Goal: Information Seeking & Learning: Find specific page/section

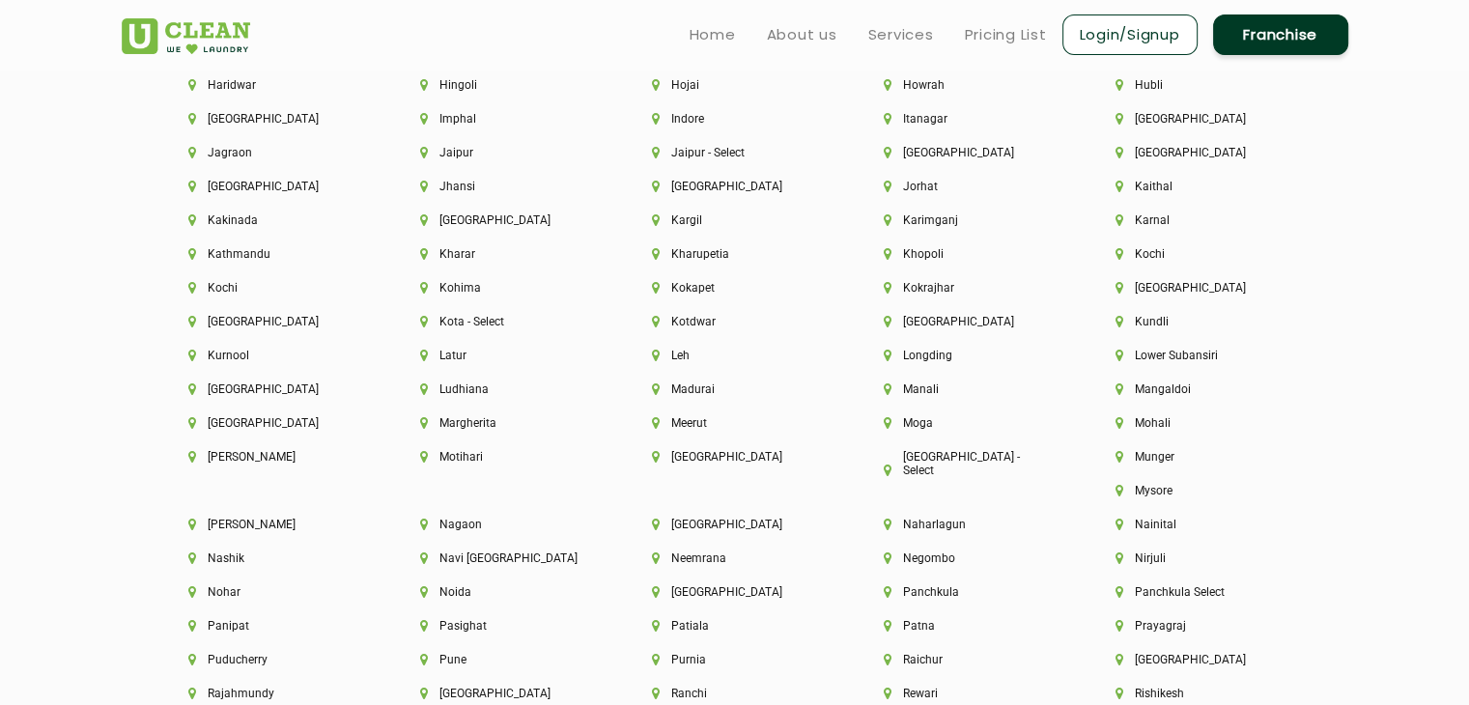
scroll to position [4732, 0]
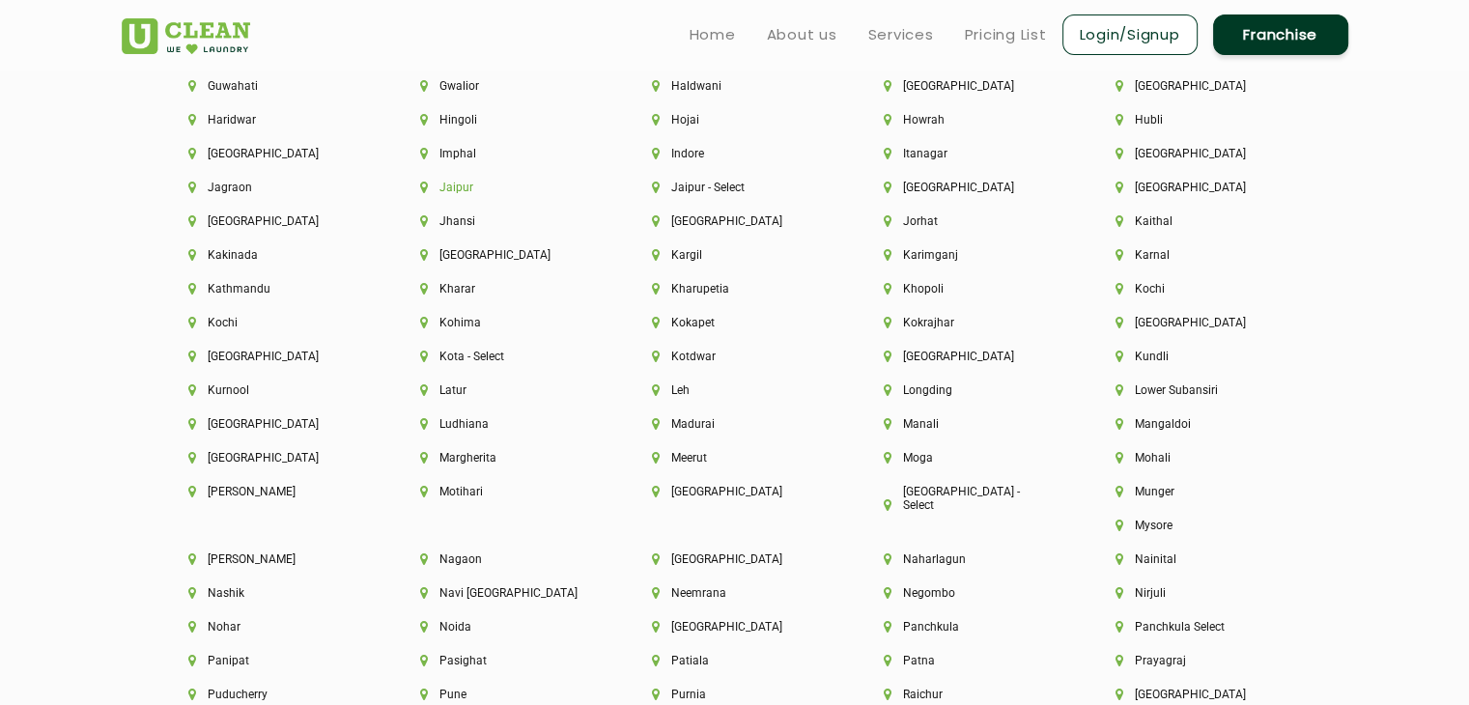
click at [449, 194] on li "Jaipur" at bounding box center [503, 188] width 166 height 14
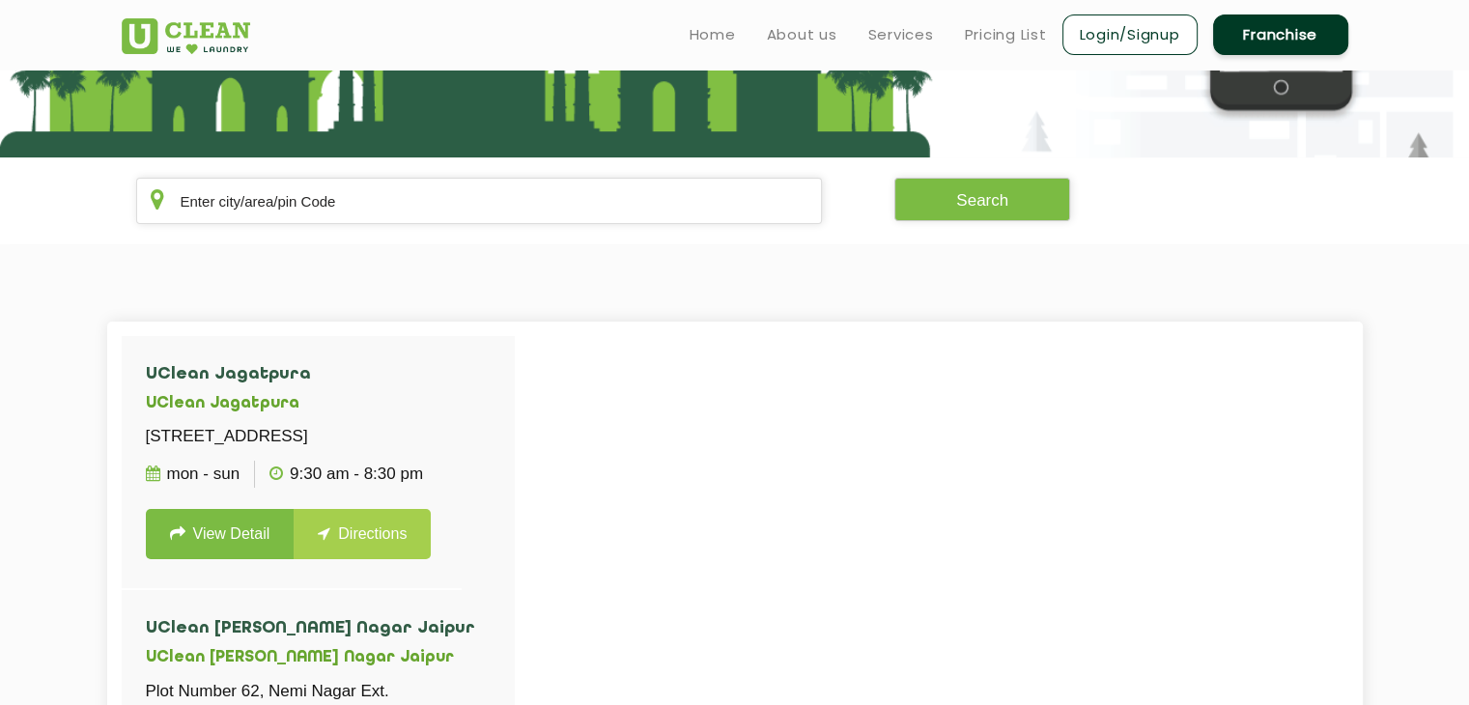
scroll to position [290, 0]
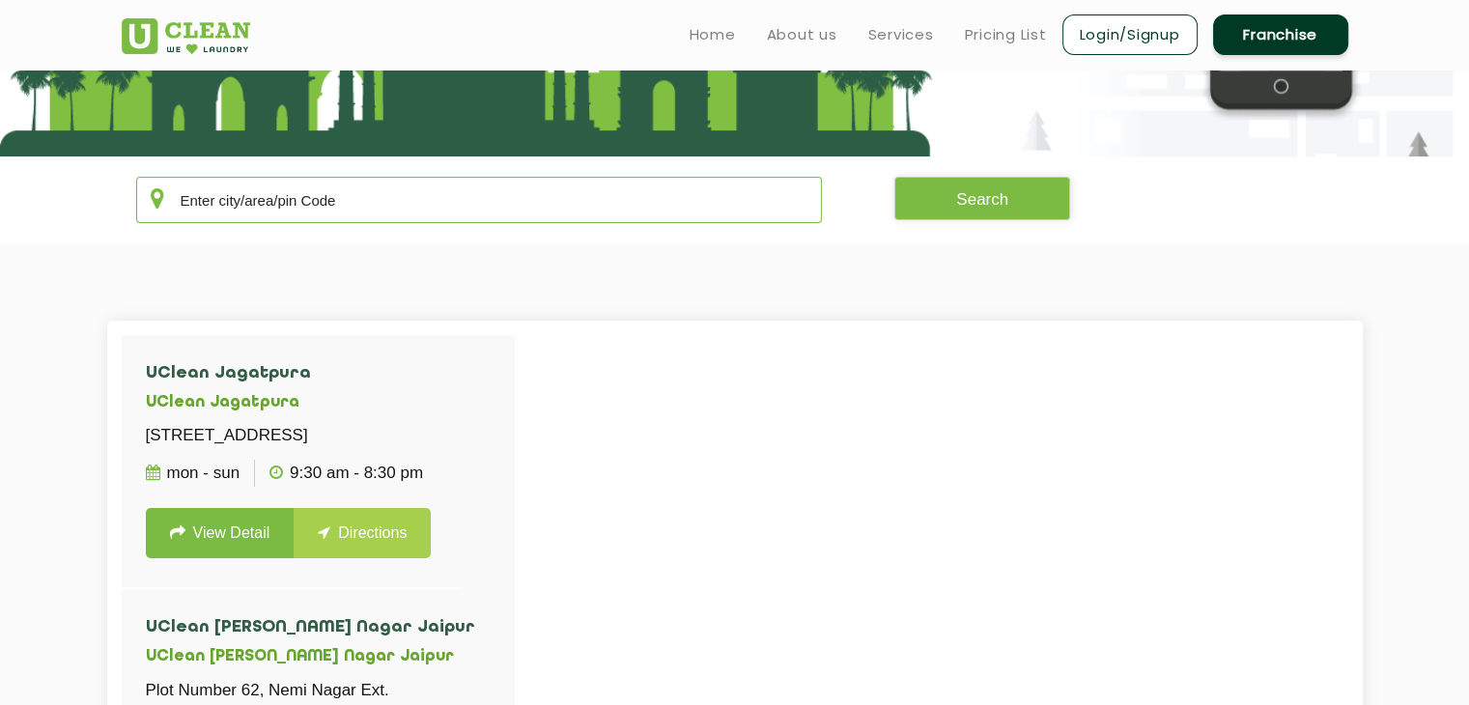
click at [415, 208] on input "text" at bounding box center [479, 200] width 687 height 46
click at [232, 558] on link "View Detail" at bounding box center [220, 533] width 149 height 50
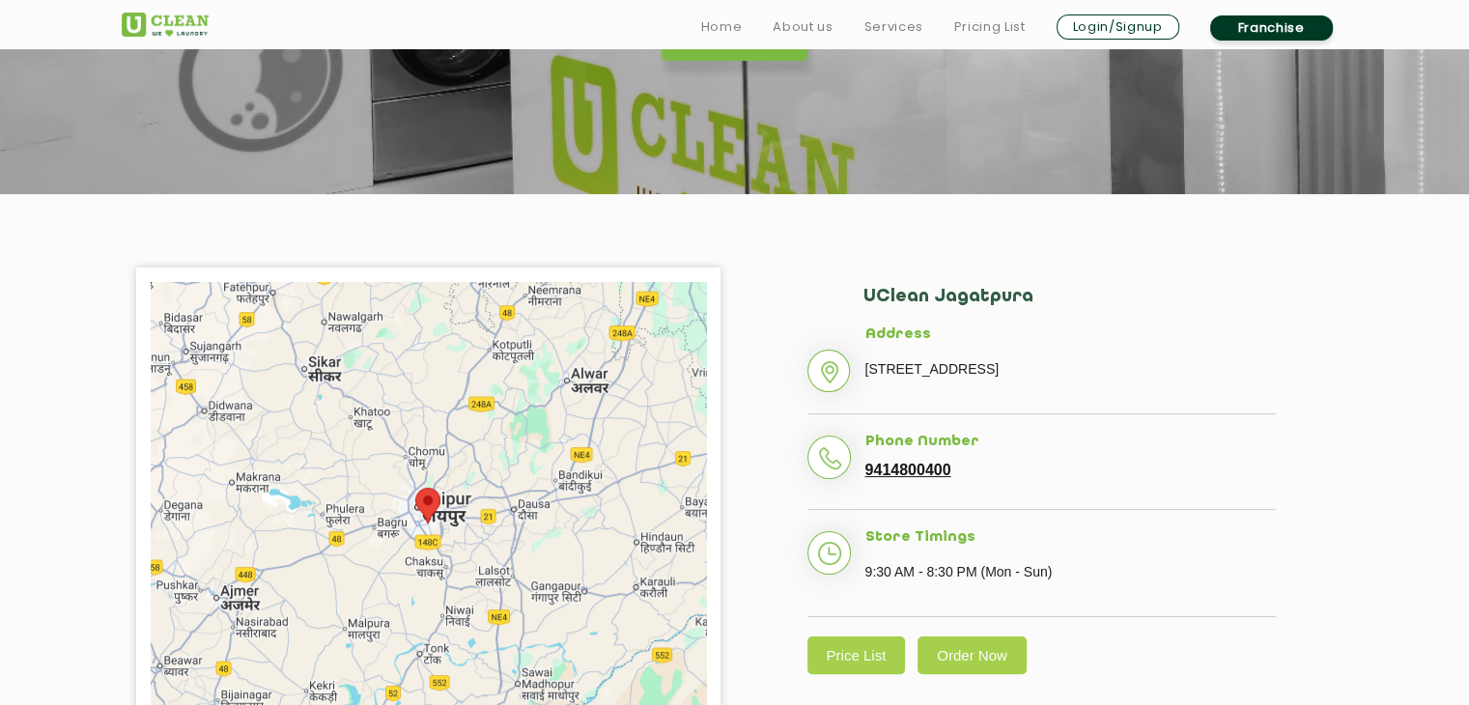
scroll to position [290, 0]
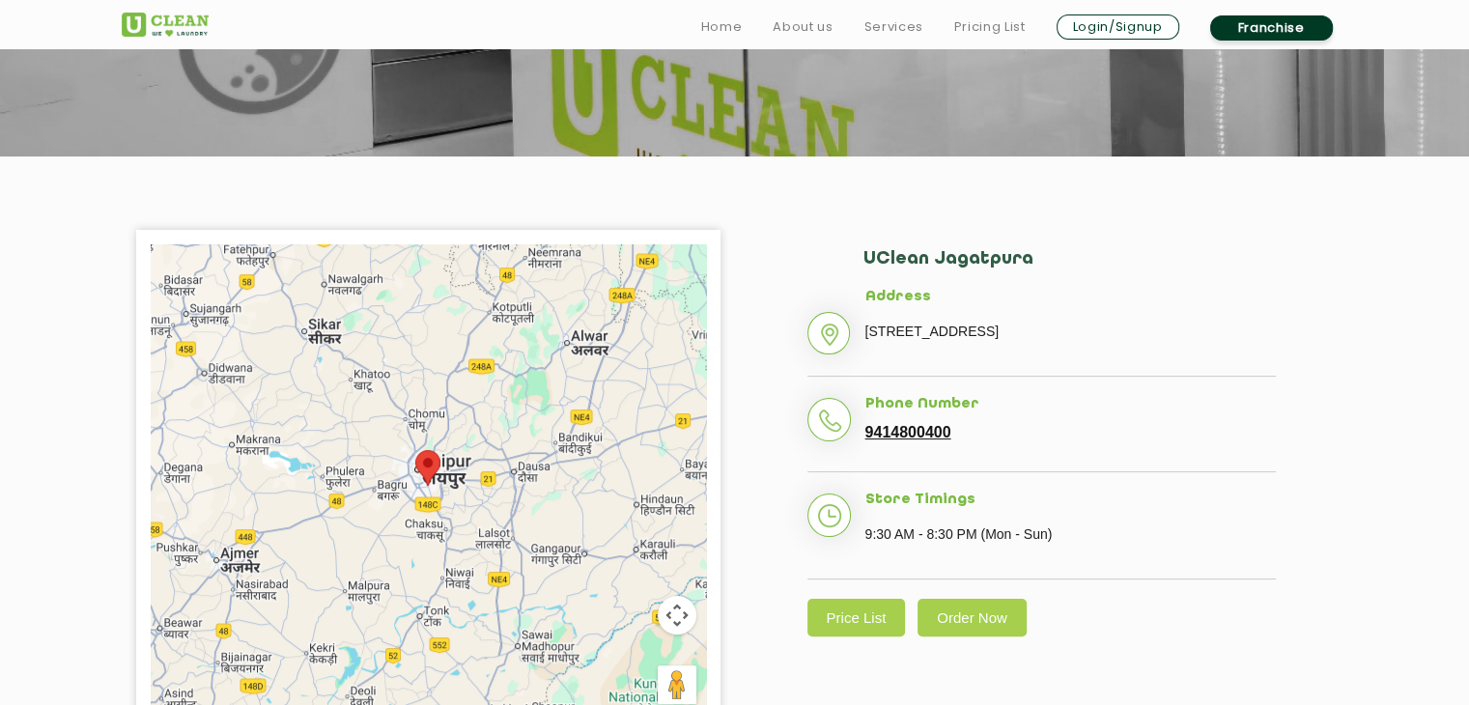
click at [415, 450] on area at bounding box center [415, 450] width 0 height 0
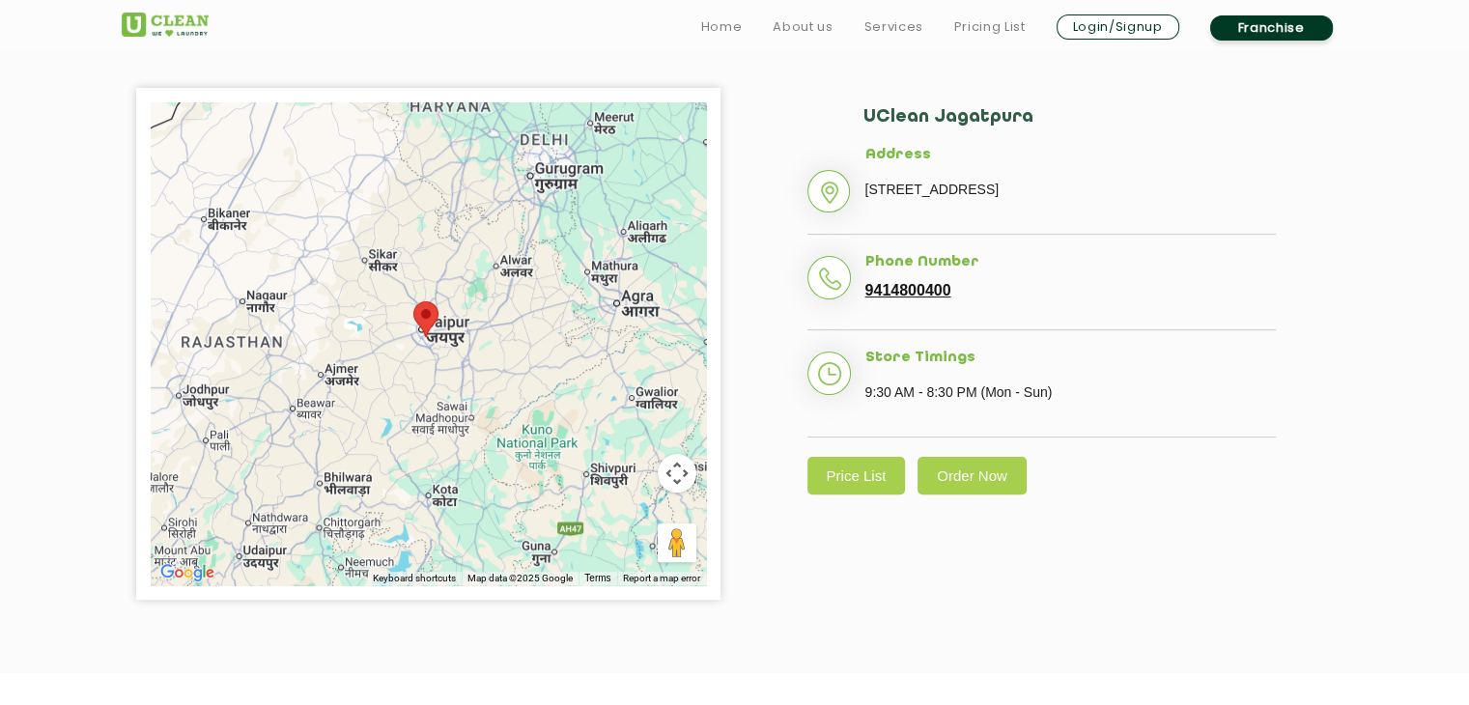
scroll to position [676, 0]
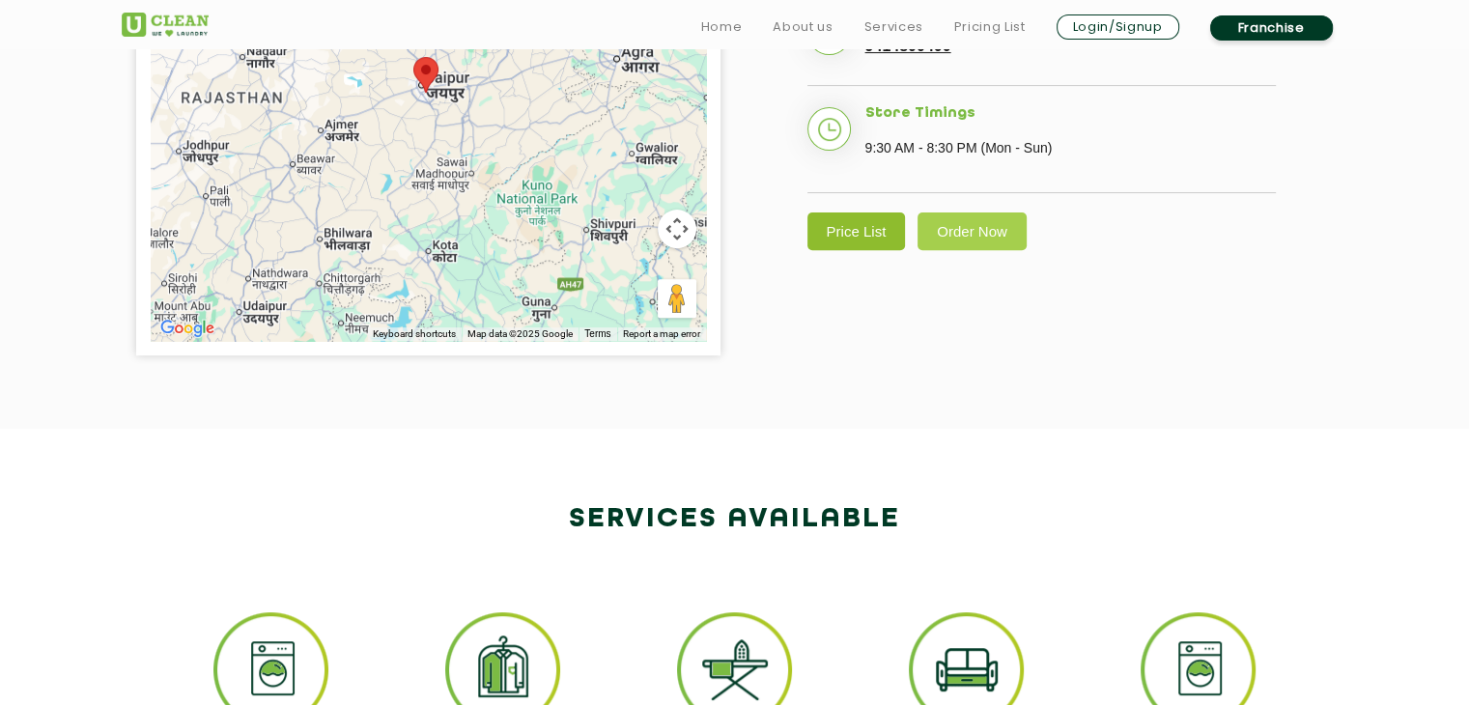
click at [868, 250] on link "Price List" at bounding box center [856, 231] width 99 height 38
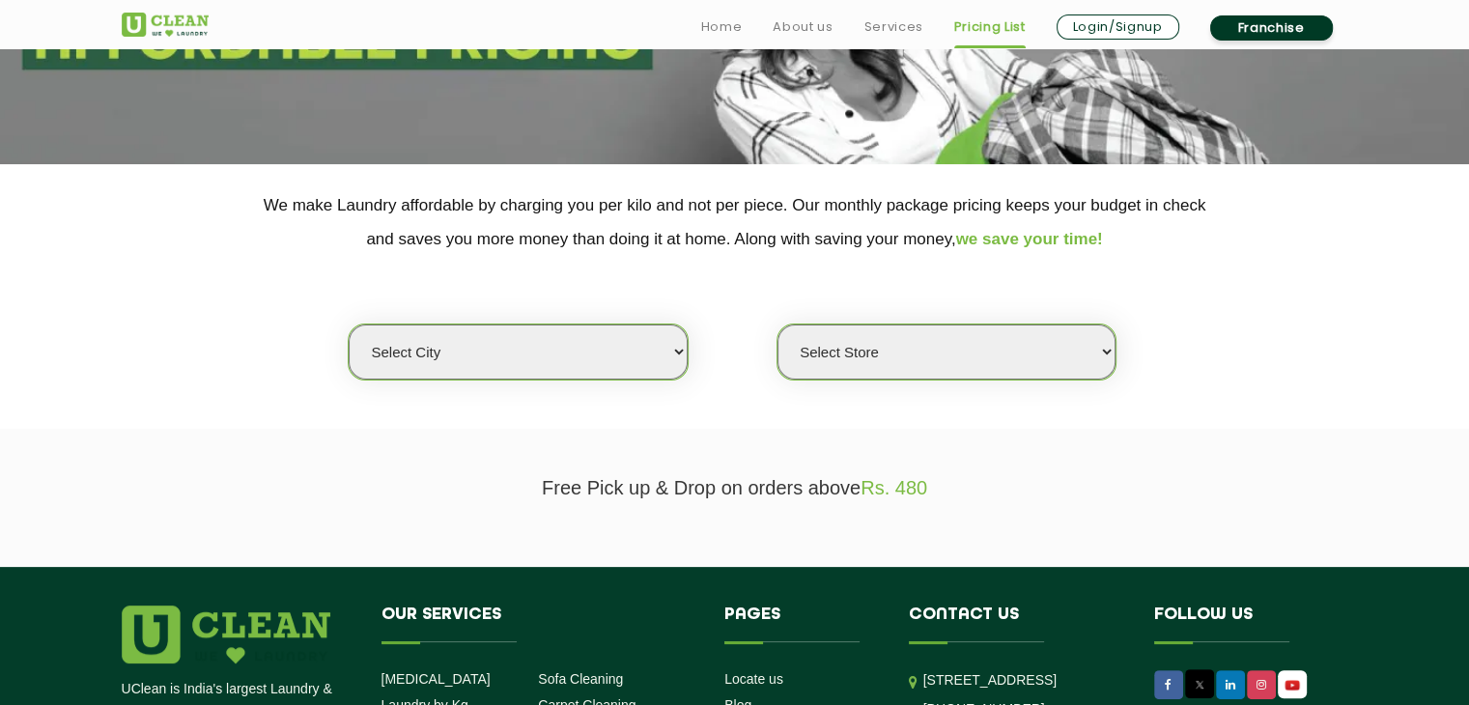
scroll to position [483, 0]
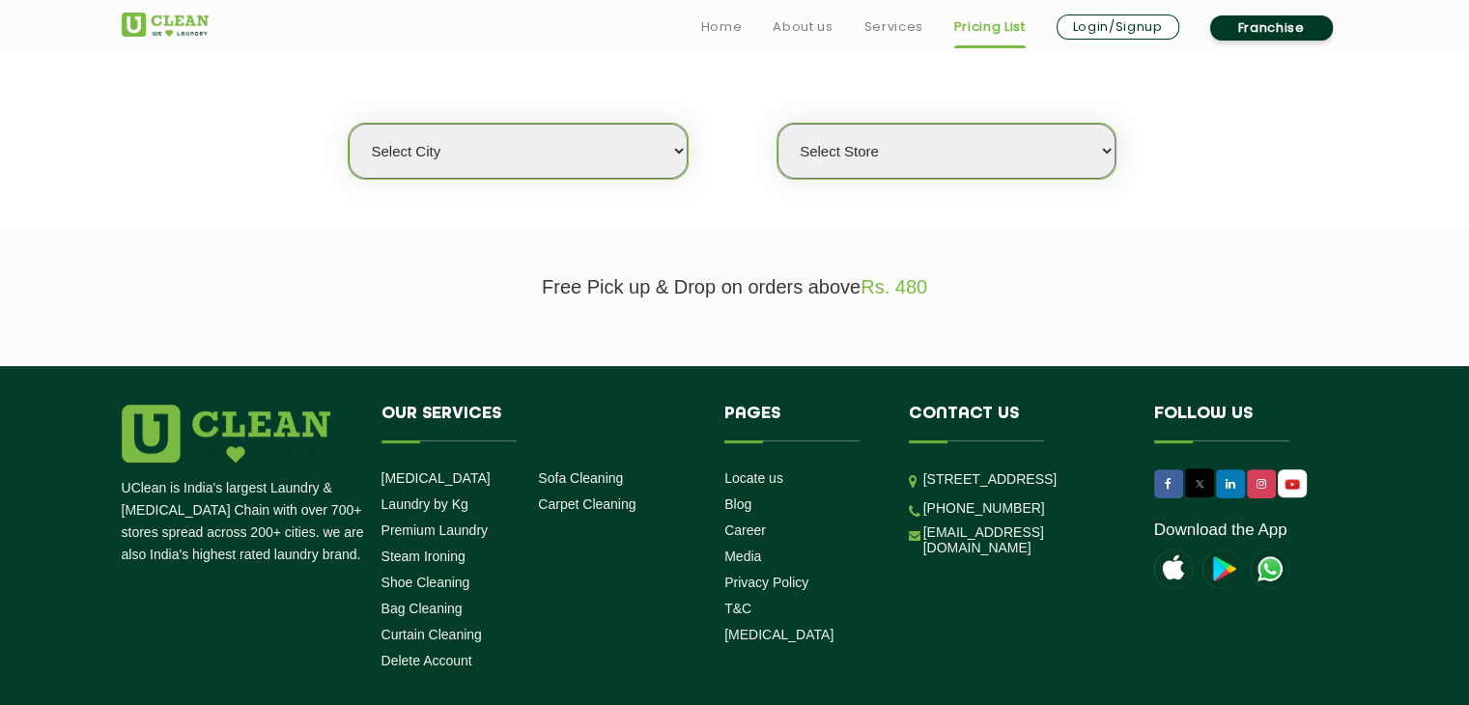
click at [633, 149] on select "Select city [GEOGRAPHIC_DATA] [GEOGRAPHIC_DATA] [GEOGRAPHIC_DATA] [GEOGRAPHIC_D…" at bounding box center [518, 151] width 338 height 55
select select "150"
click at [349, 124] on select "Select city [GEOGRAPHIC_DATA] [GEOGRAPHIC_DATA] [GEOGRAPHIC_DATA] [GEOGRAPHIC_D…" at bounding box center [518, 151] width 338 height 55
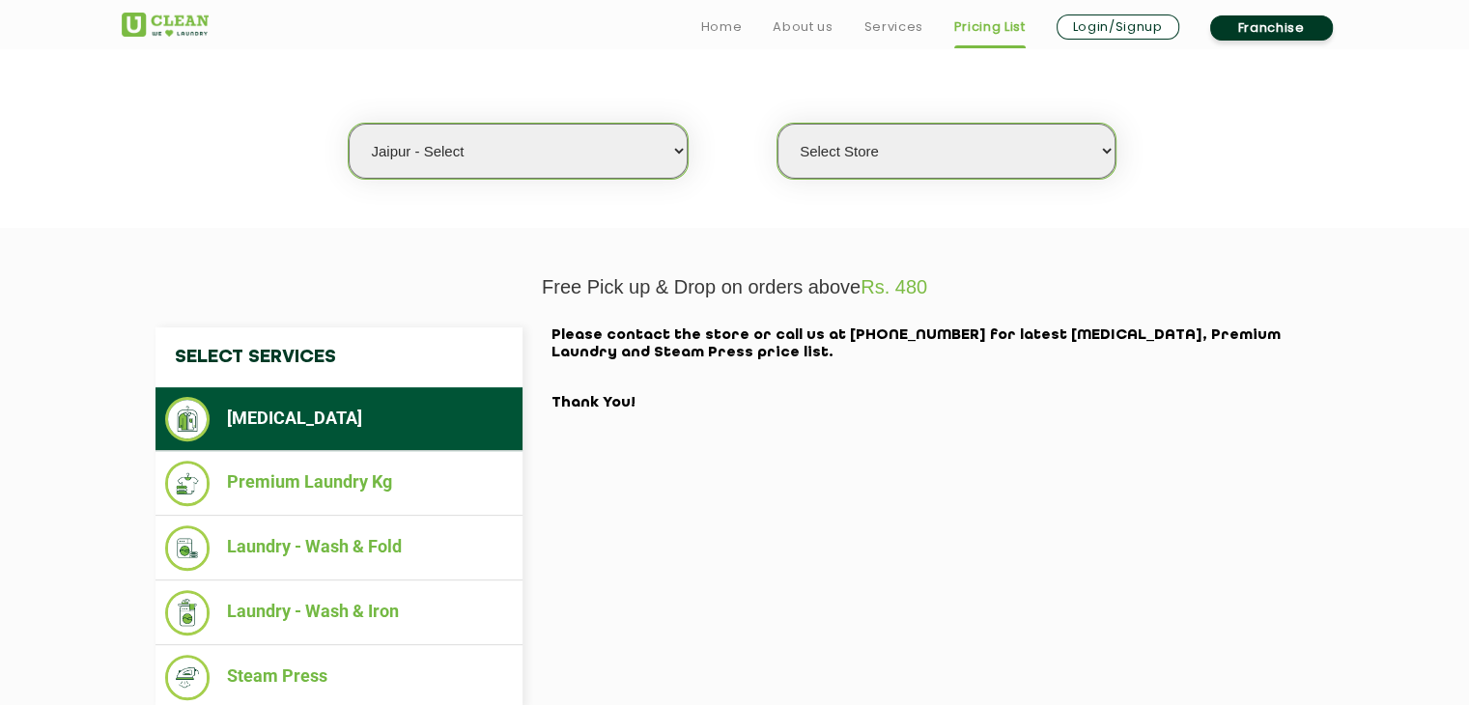
scroll to position [579, 0]
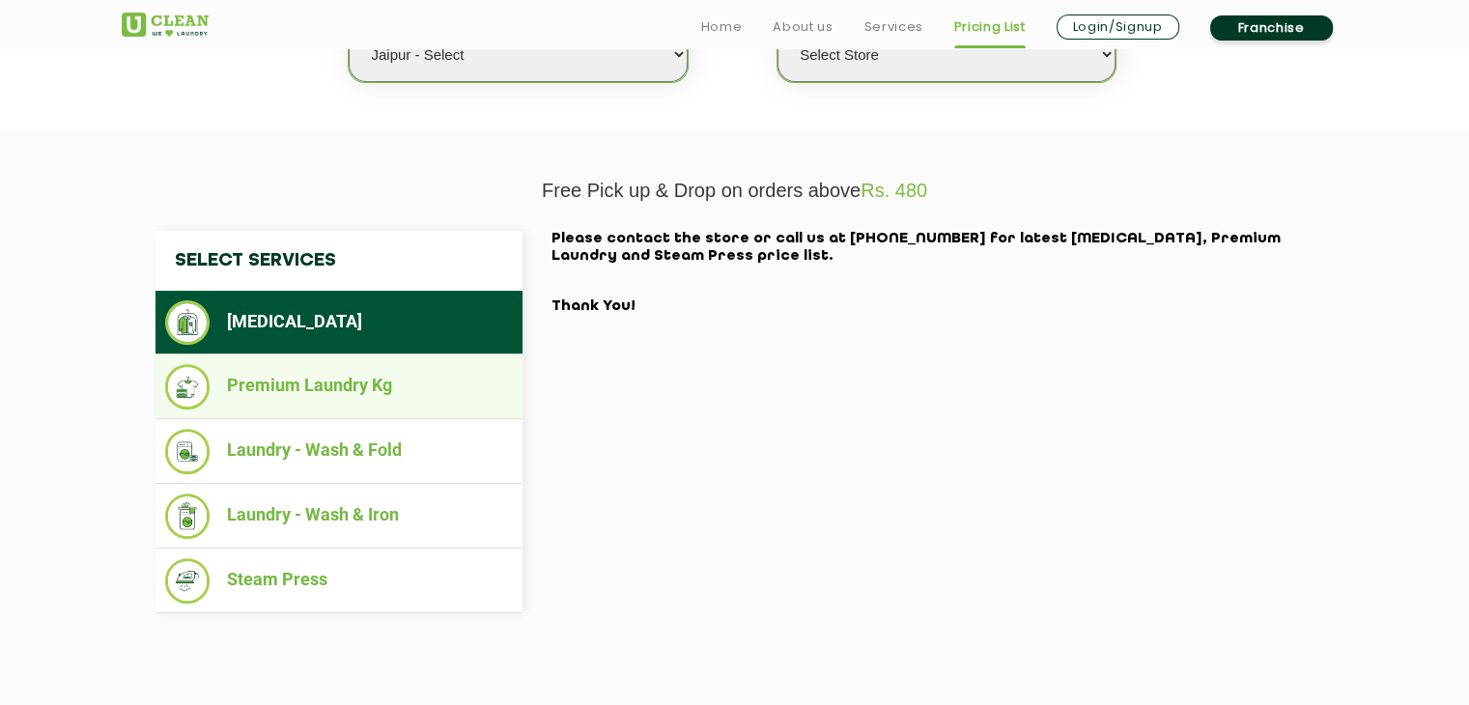
click at [315, 383] on li "Premium Laundry Kg" at bounding box center [339, 386] width 348 height 45
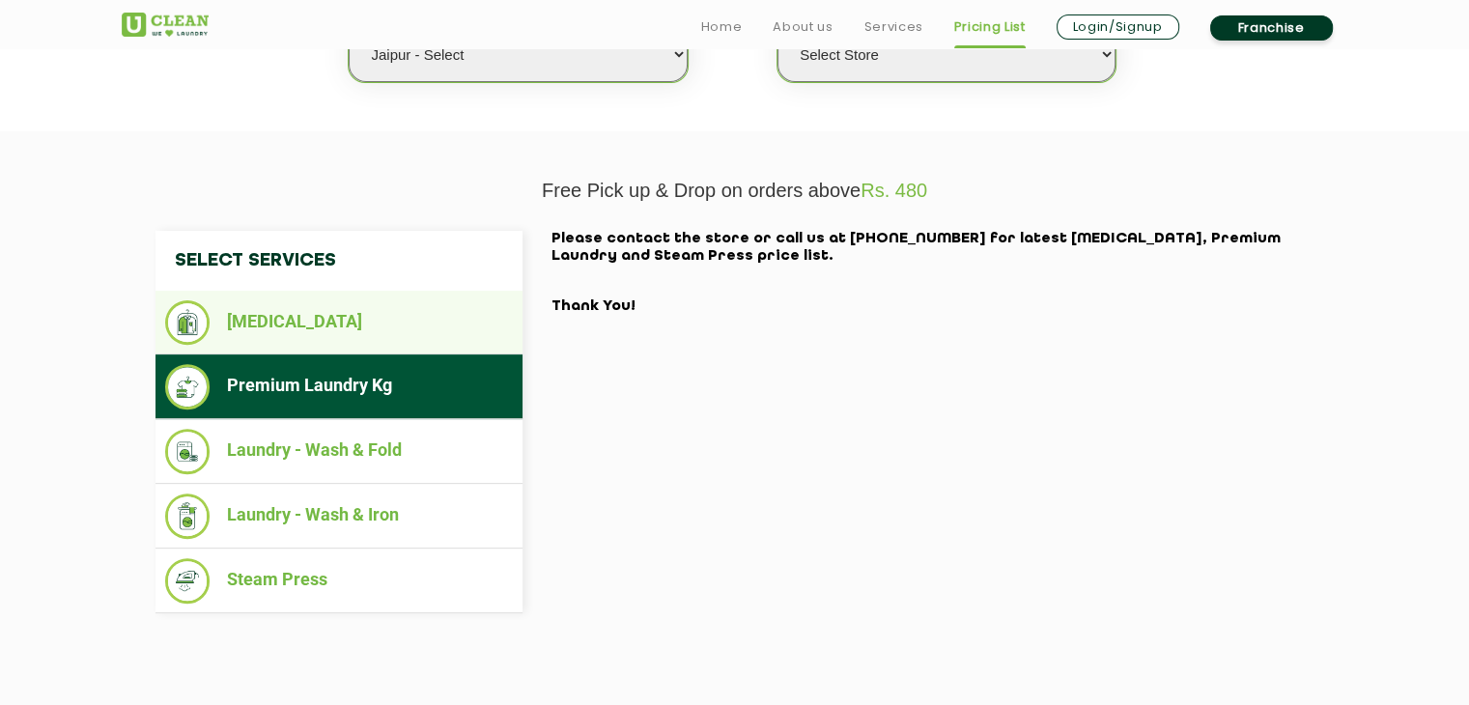
drag, startPoint x: 433, startPoint y: 276, endPoint x: 417, endPoint y: 309, distance: 36.3
click at [421, 298] on nav "Select Services [MEDICAL_DATA] Premium Laundry Kg Laundry - Wash & Fold Laundry…" at bounding box center [338, 422] width 367 height 382
click at [402, 328] on li "[MEDICAL_DATA]" at bounding box center [339, 322] width 348 height 44
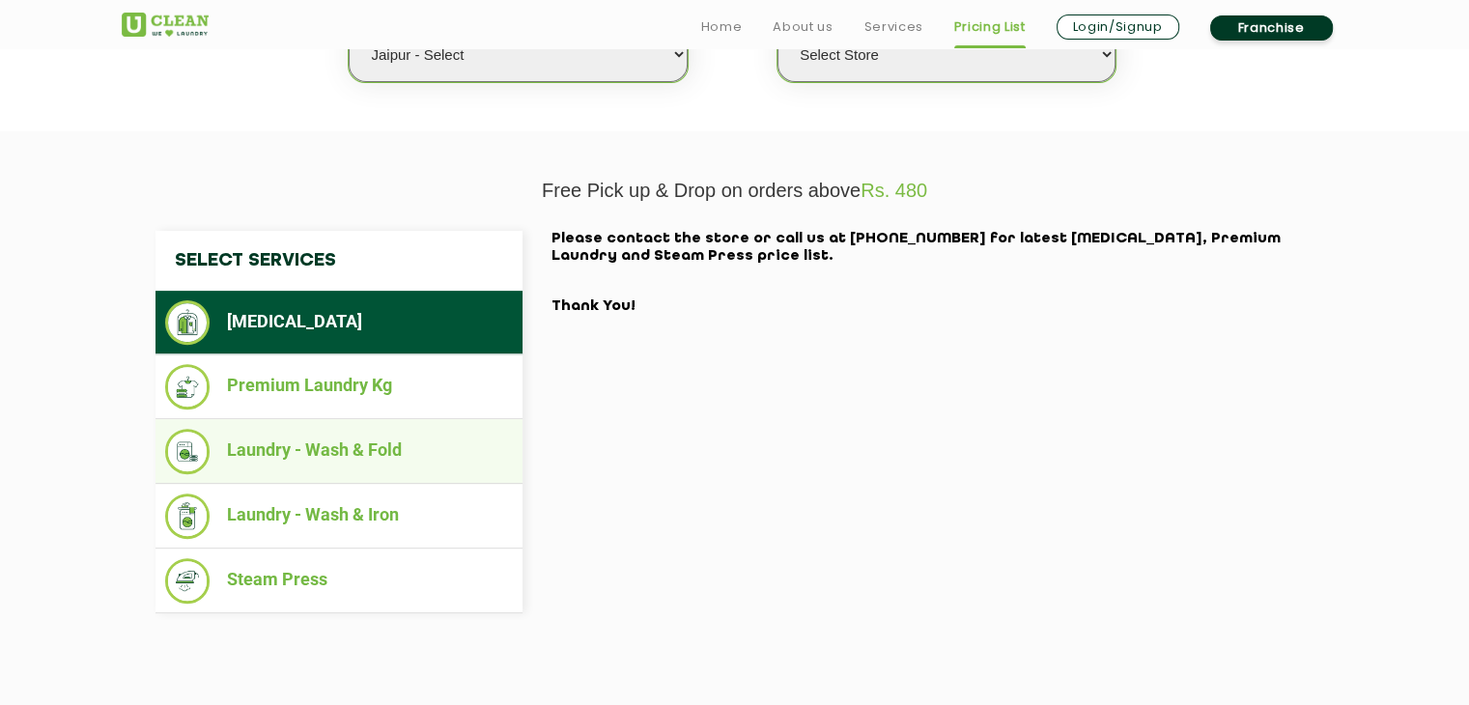
click at [379, 445] on li "Laundry - Wash & Fold" at bounding box center [339, 451] width 348 height 45
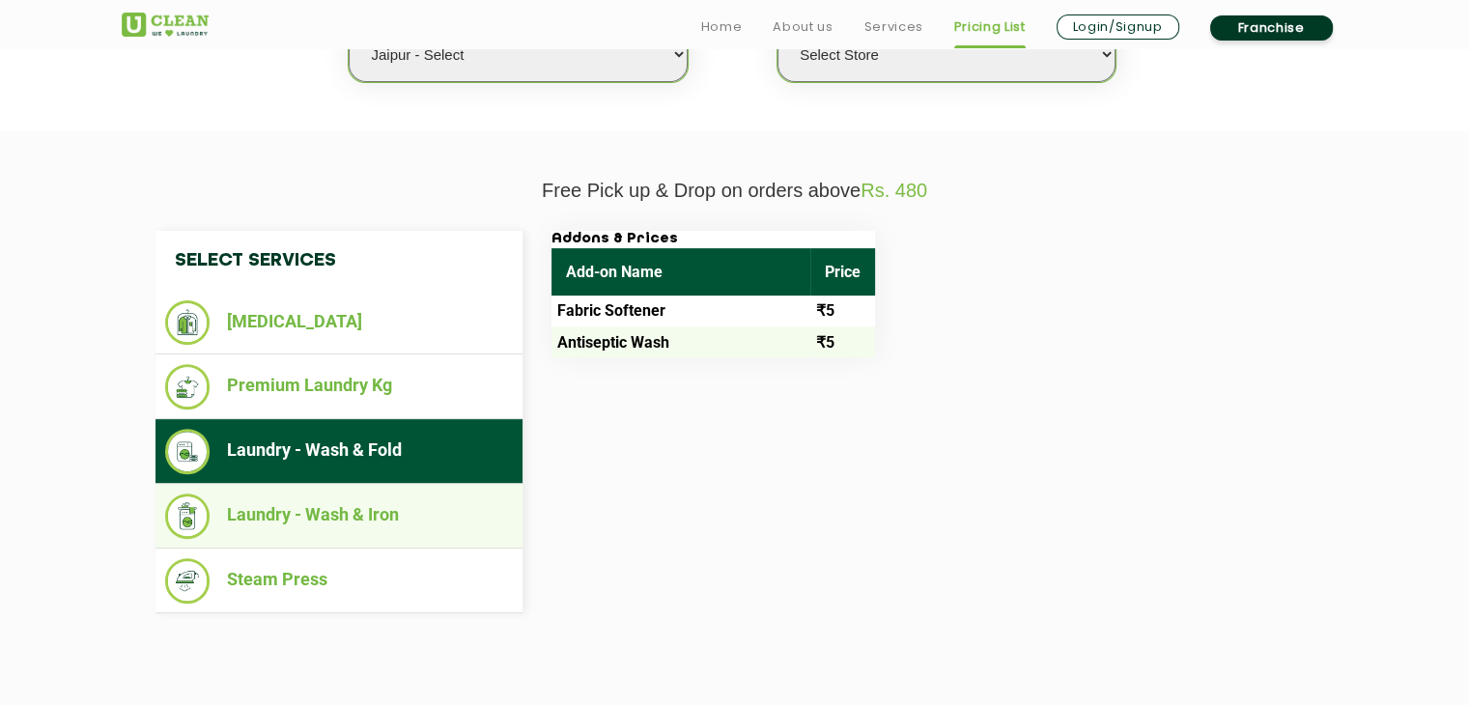
click at [359, 511] on li "Laundry - Wash & Iron" at bounding box center [339, 515] width 348 height 45
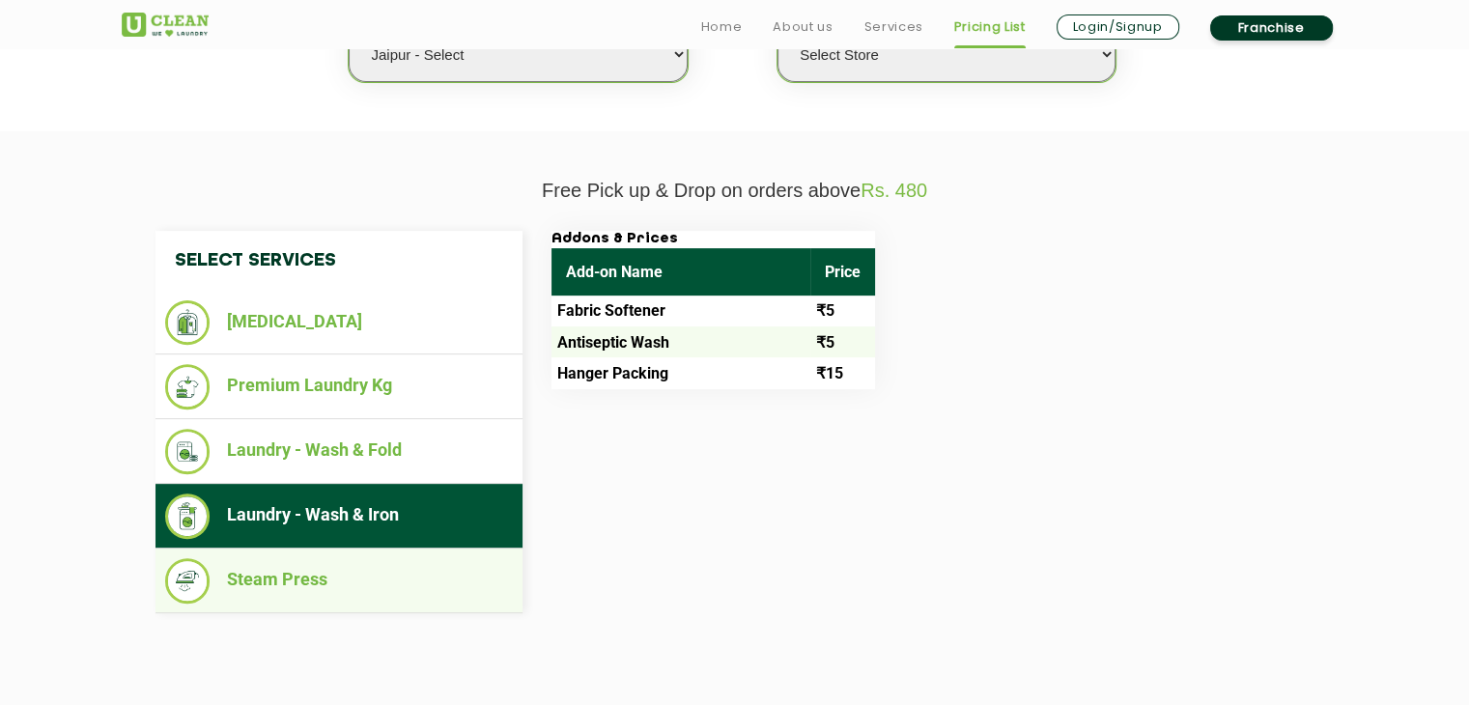
click at [336, 571] on li "Steam Press" at bounding box center [339, 580] width 348 height 45
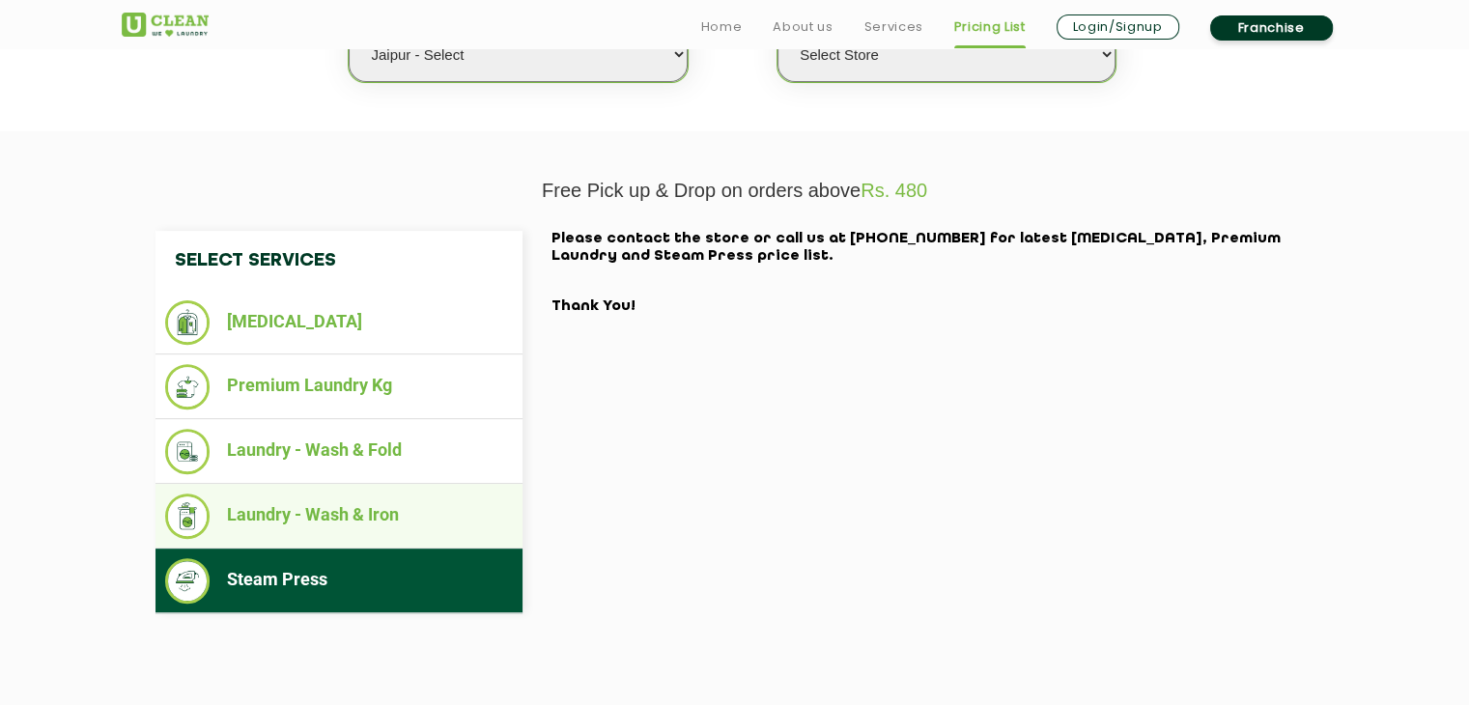
click at [360, 490] on ul "Laundry - Wash & Iron" at bounding box center [338, 516] width 367 height 65
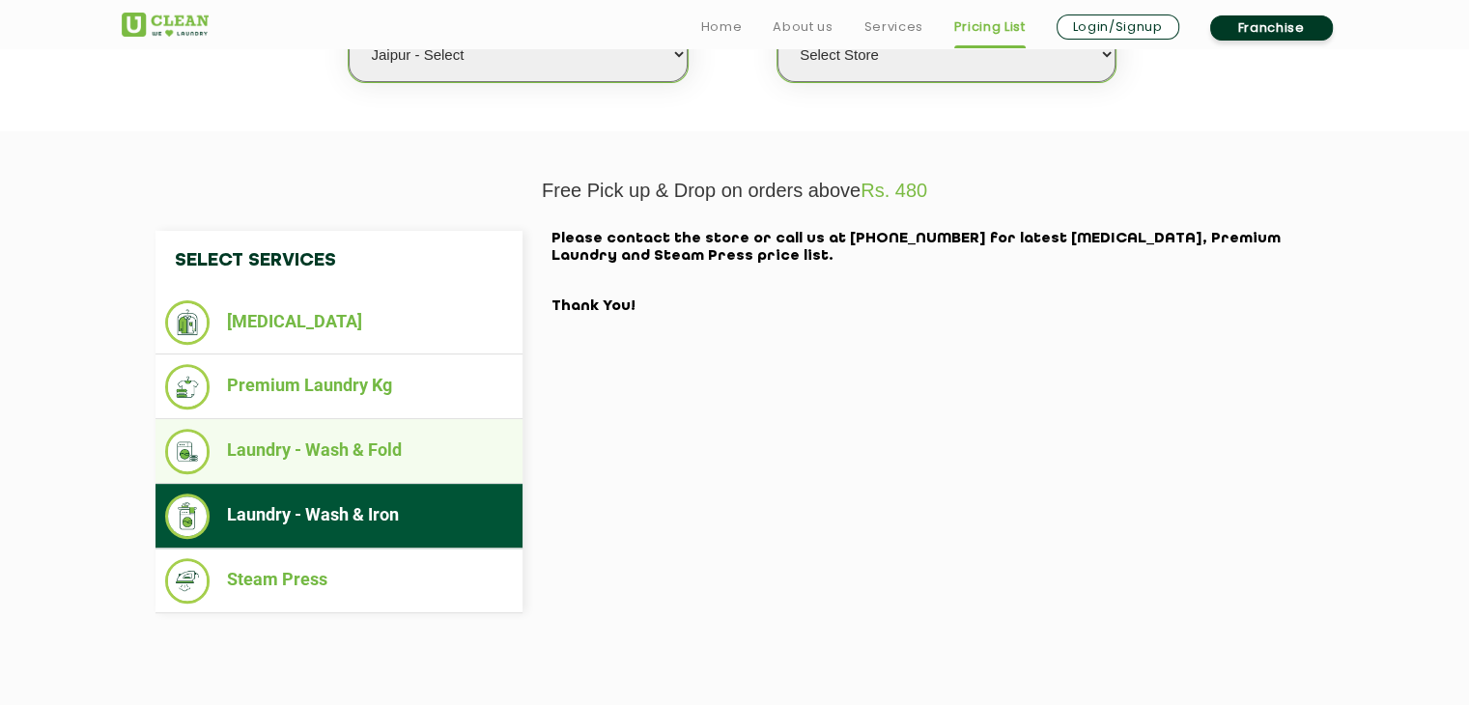
click at [345, 466] on li "Laundry - Wash & Fold" at bounding box center [339, 451] width 348 height 45
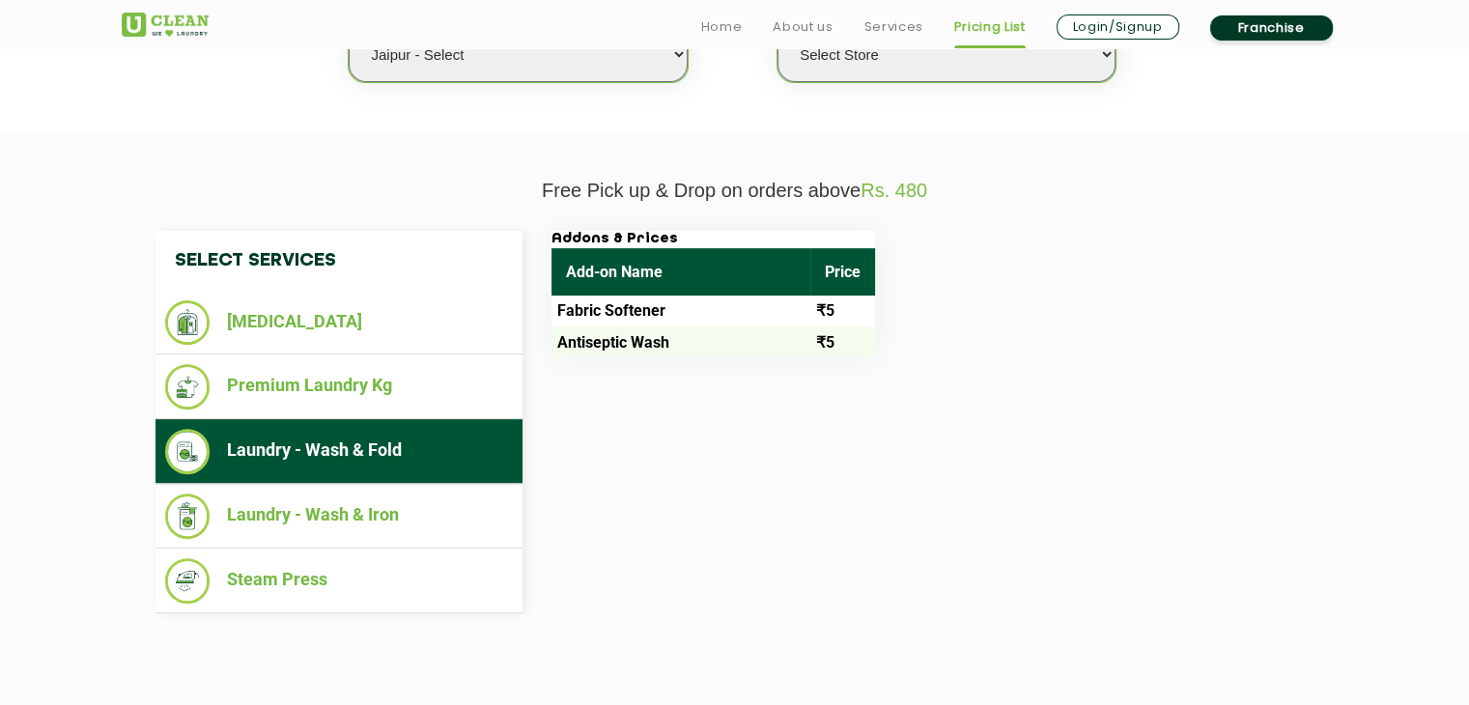
click at [637, 315] on td "Fabric Softener" at bounding box center [680, 311] width 259 height 31
click at [807, 301] on td "Fabric Softener" at bounding box center [680, 311] width 259 height 31
drag, startPoint x: 836, startPoint y: 304, endPoint x: 856, endPoint y: 260, distance: 48.4
click at [843, 296] on td "₹5" at bounding box center [842, 311] width 65 height 31
drag, startPoint x: 856, startPoint y: 260, endPoint x: 867, endPoint y: 179, distance: 81.9
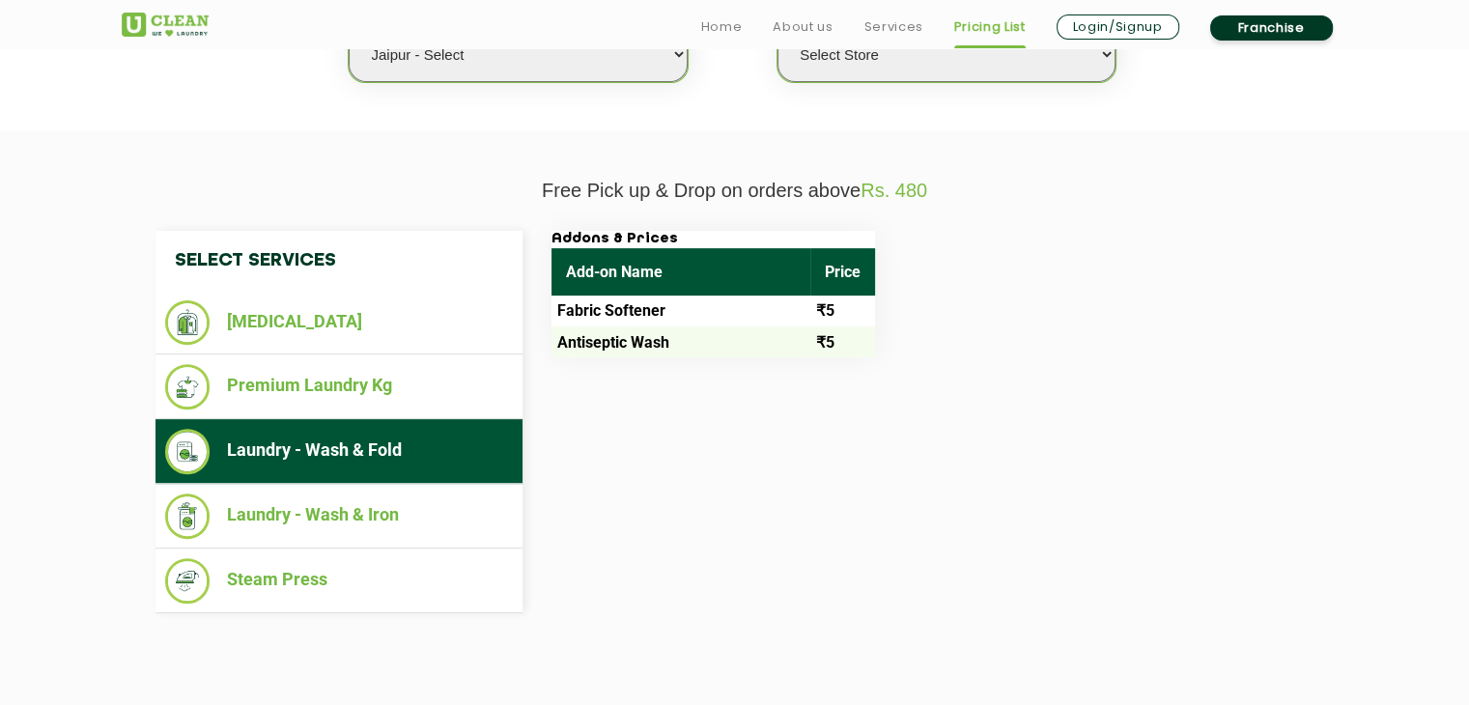
click at [857, 250] on th "Price" at bounding box center [842, 271] width 65 height 47
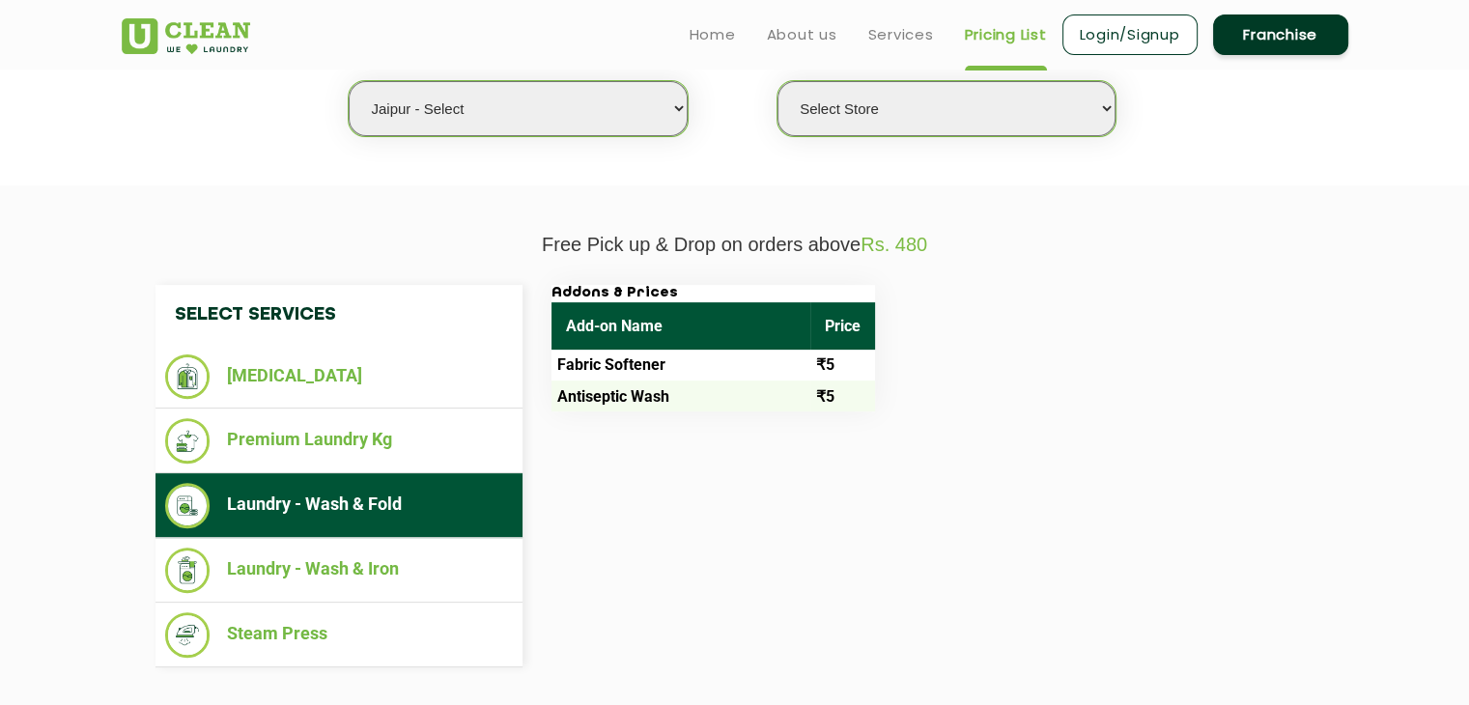
scroll to position [483, 0]
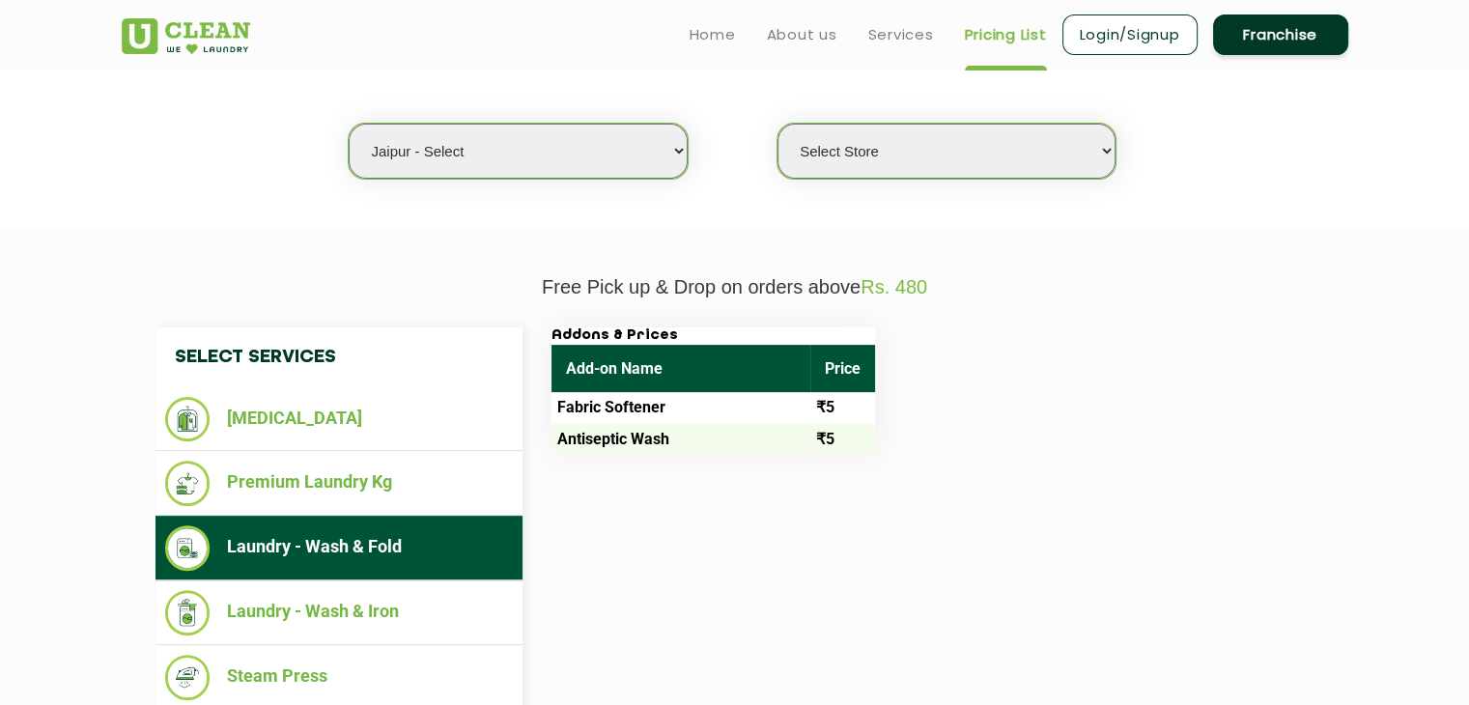
click at [915, 171] on select "Select Store UClean Select Mansarovar" at bounding box center [946, 151] width 338 height 55
select select "203"
click at [777, 124] on select "Select Store UClean Select Mansarovar" at bounding box center [946, 151] width 338 height 55
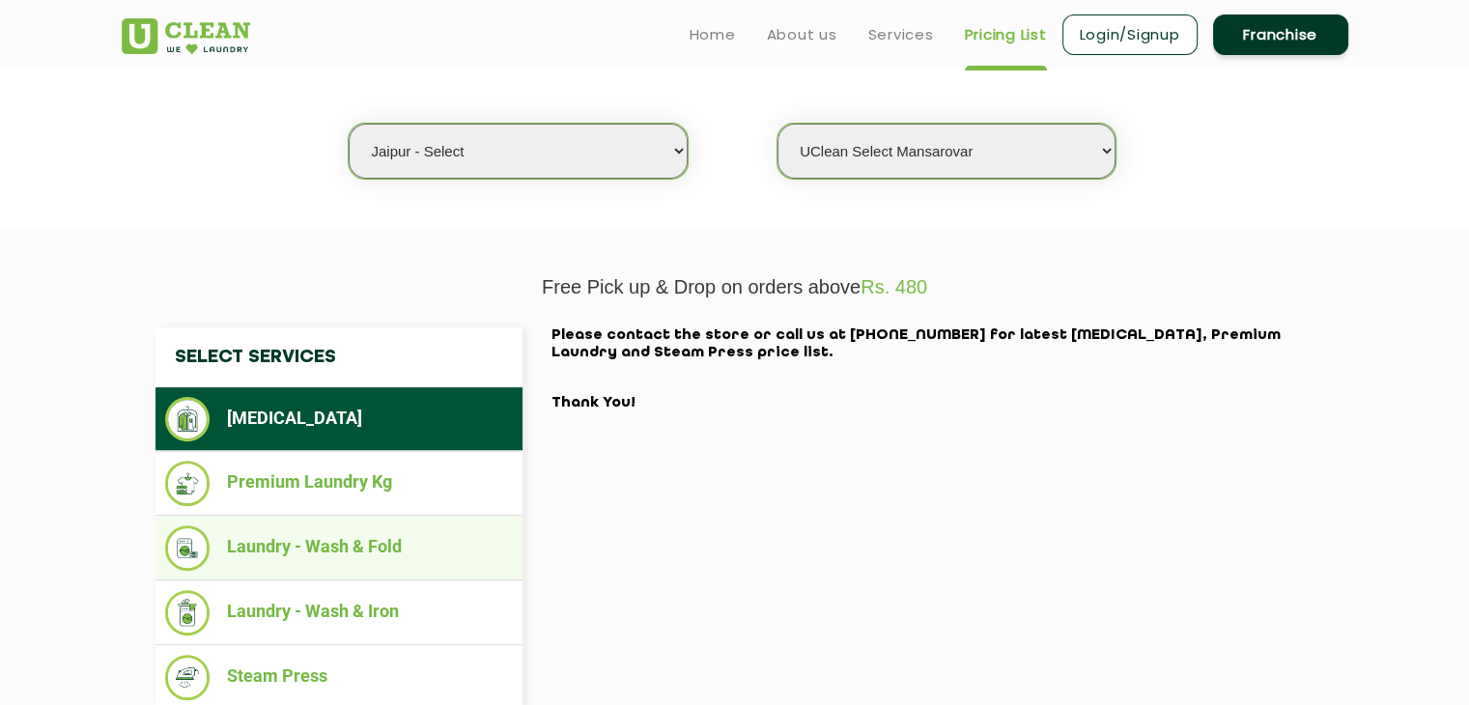
click at [379, 565] on li "Laundry - Wash & Fold" at bounding box center [339, 547] width 348 height 45
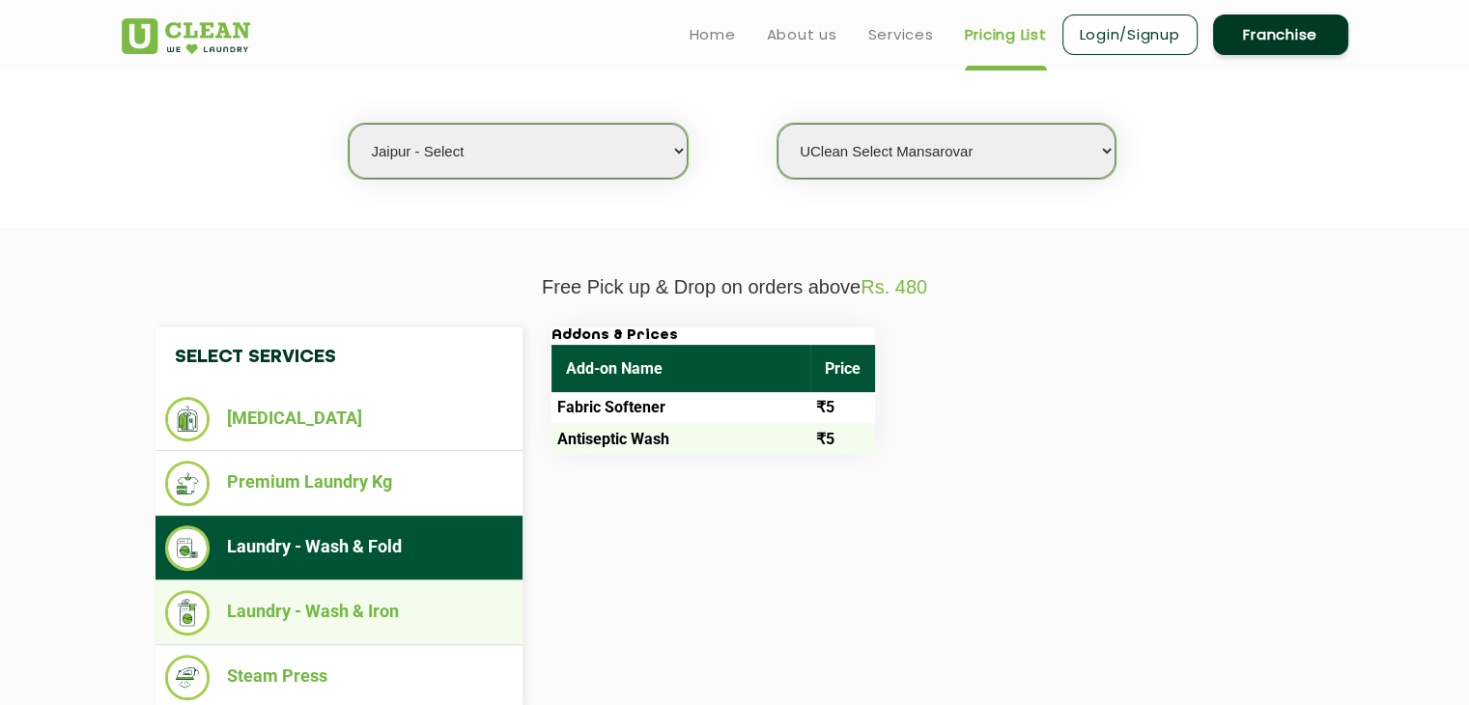
click at [334, 622] on li "Laundry - Wash & Iron" at bounding box center [339, 612] width 348 height 45
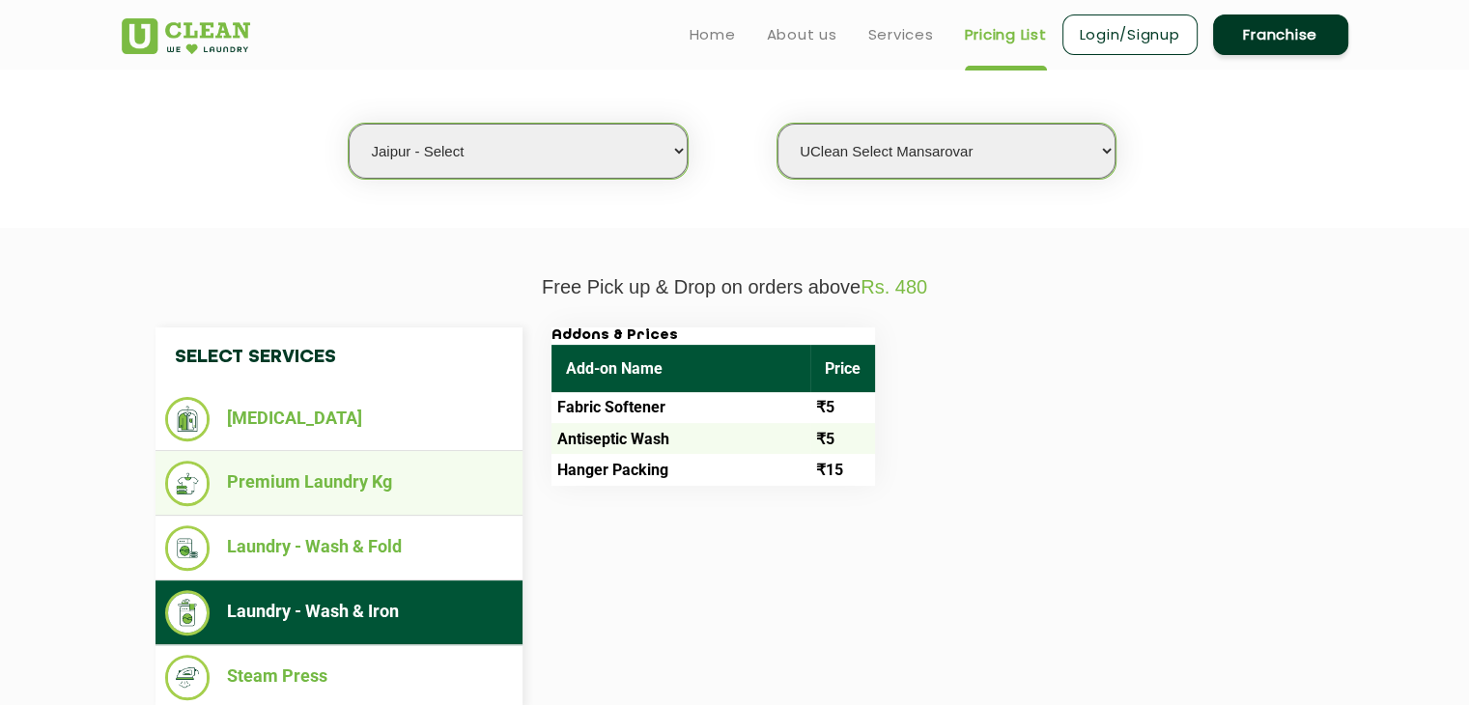
click at [316, 475] on li "Premium Laundry Kg" at bounding box center [339, 483] width 348 height 45
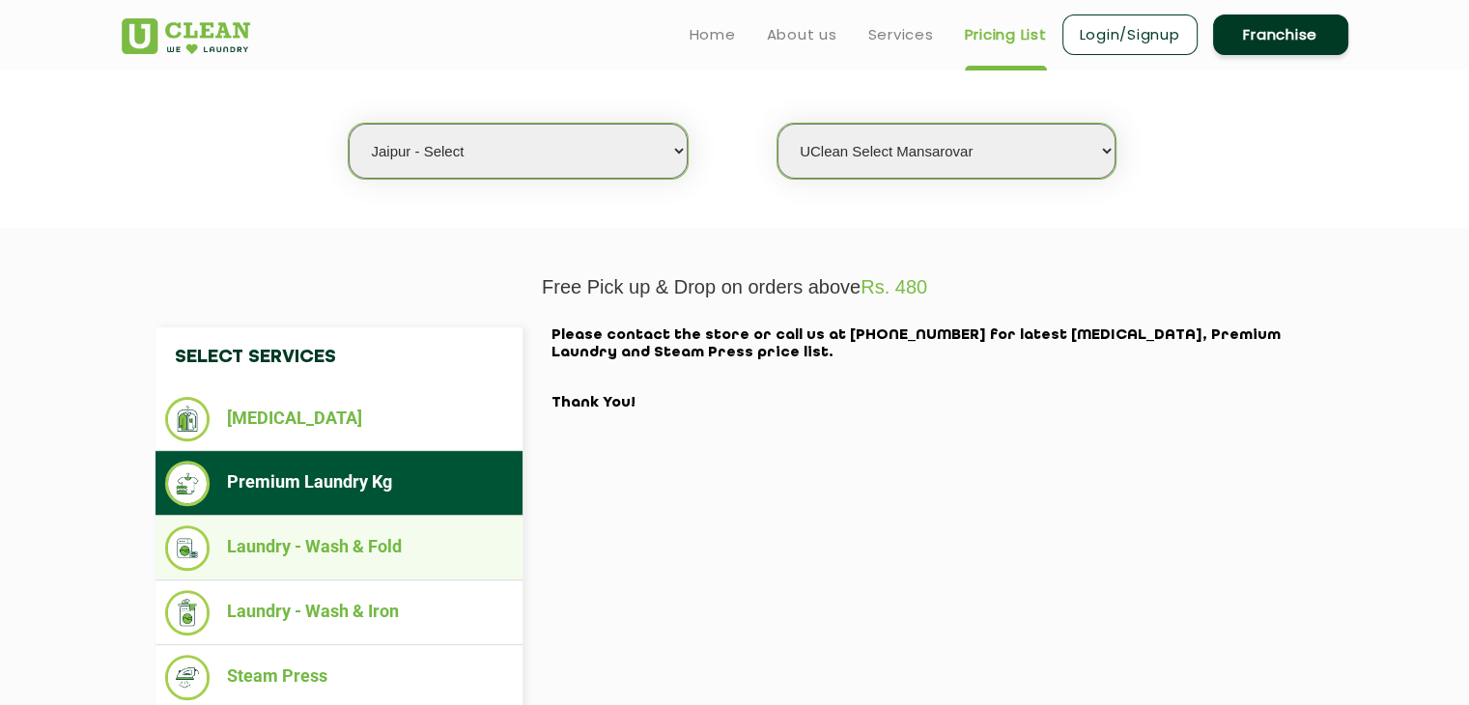
click at [326, 546] on li "Laundry - Wash & Fold" at bounding box center [339, 547] width 348 height 45
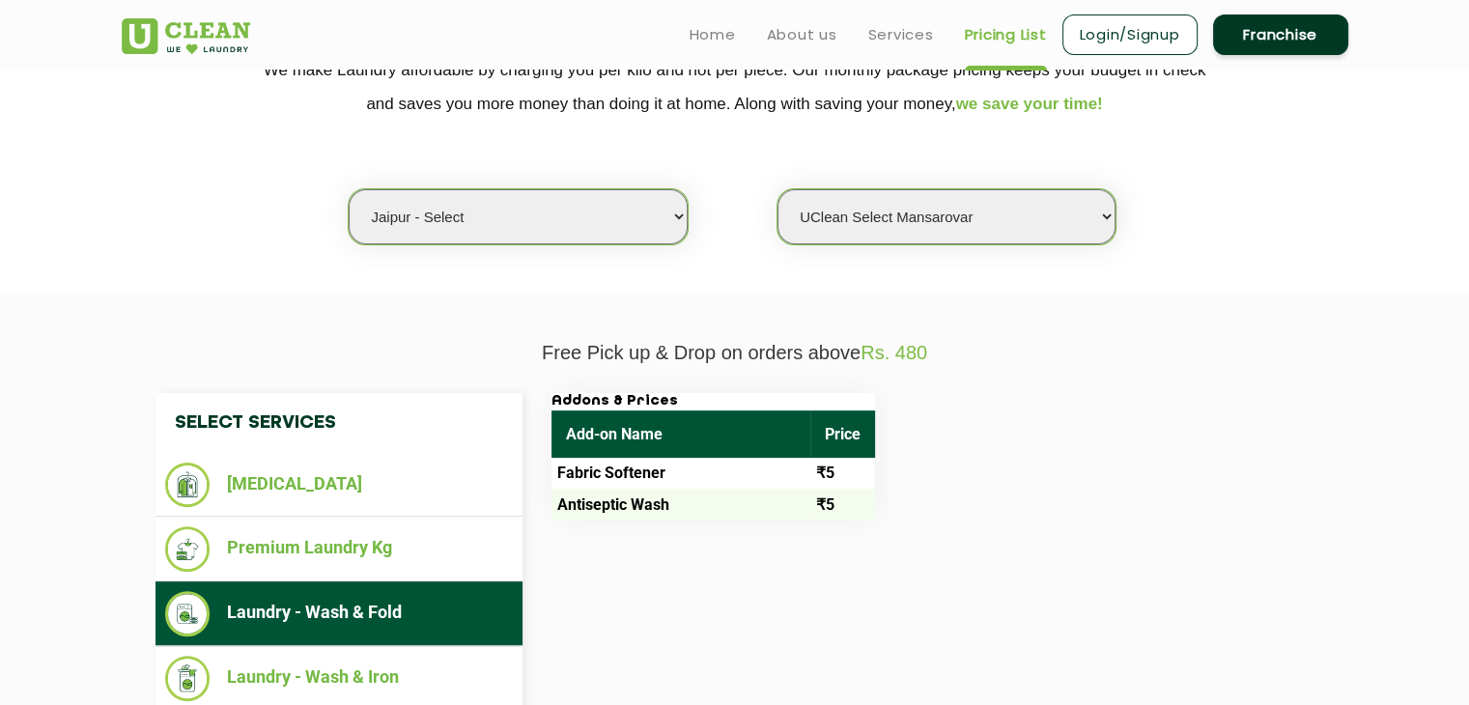
scroll to position [773, 0]
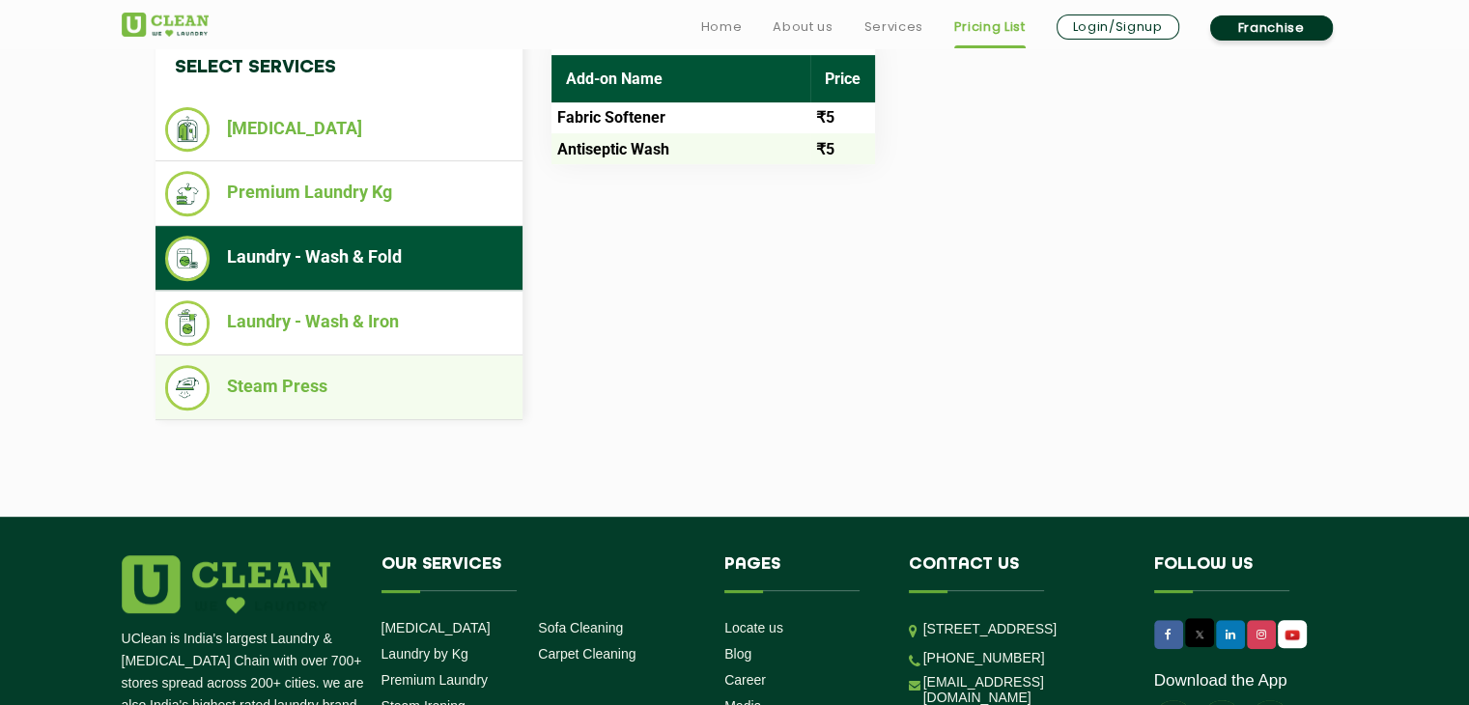
click at [255, 380] on li "Steam Press" at bounding box center [339, 387] width 348 height 45
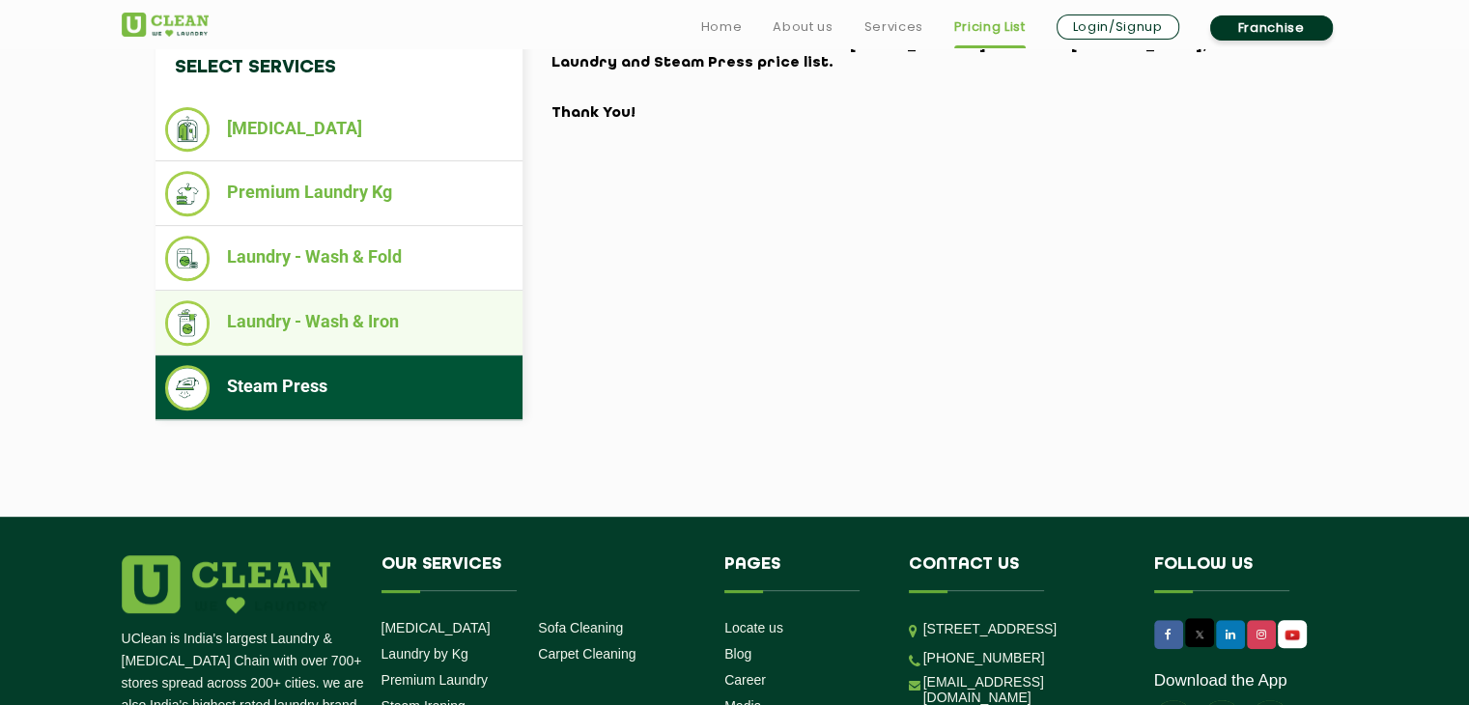
click at [318, 301] on li "Laundry - Wash & Iron" at bounding box center [339, 322] width 348 height 45
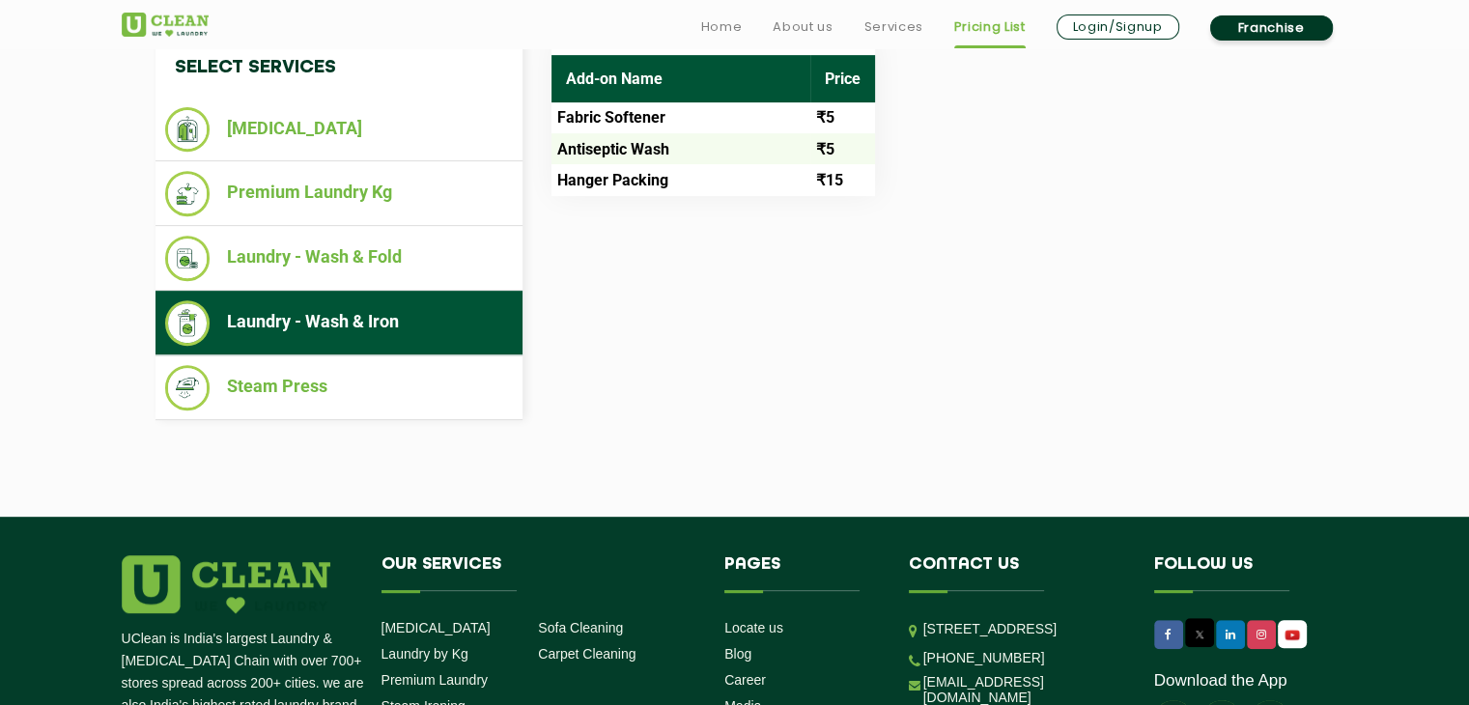
click at [819, 170] on td "₹15" at bounding box center [842, 179] width 65 height 31
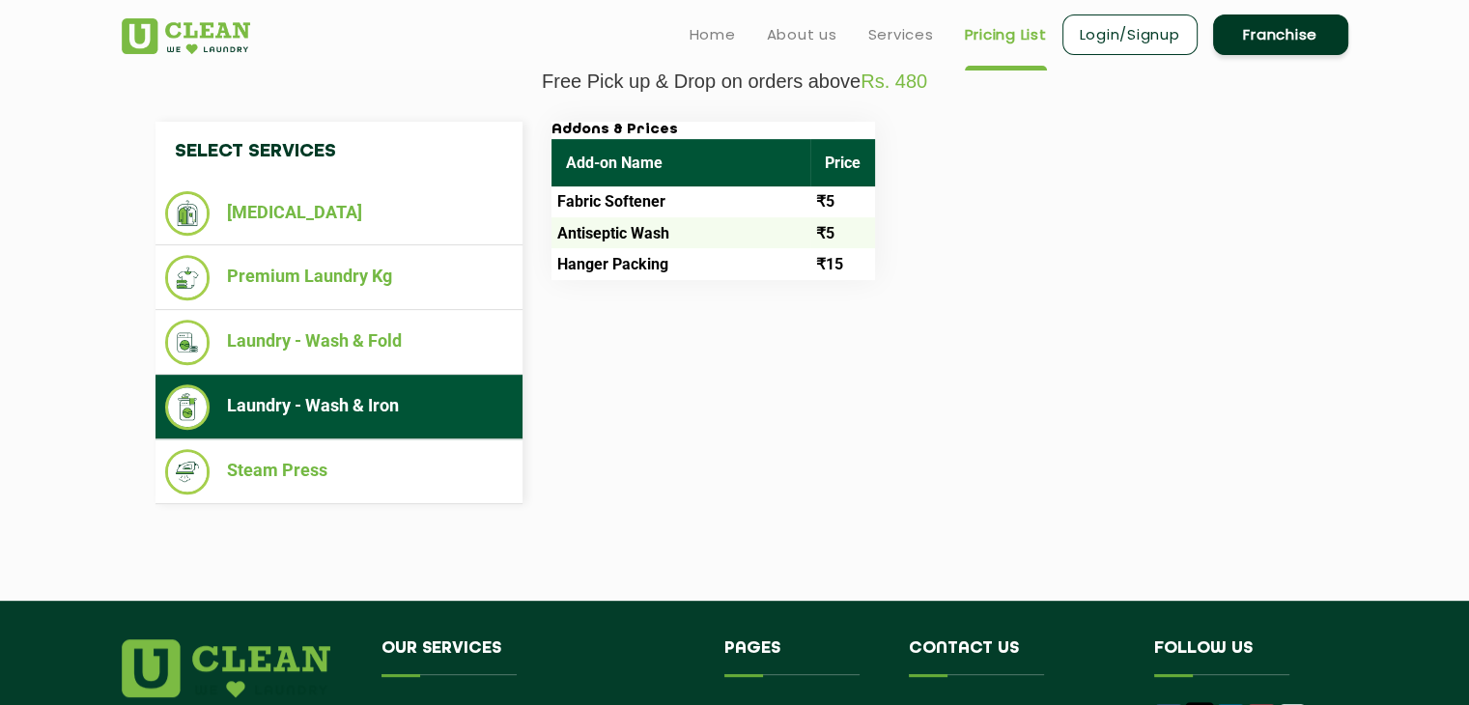
scroll to position [483, 0]
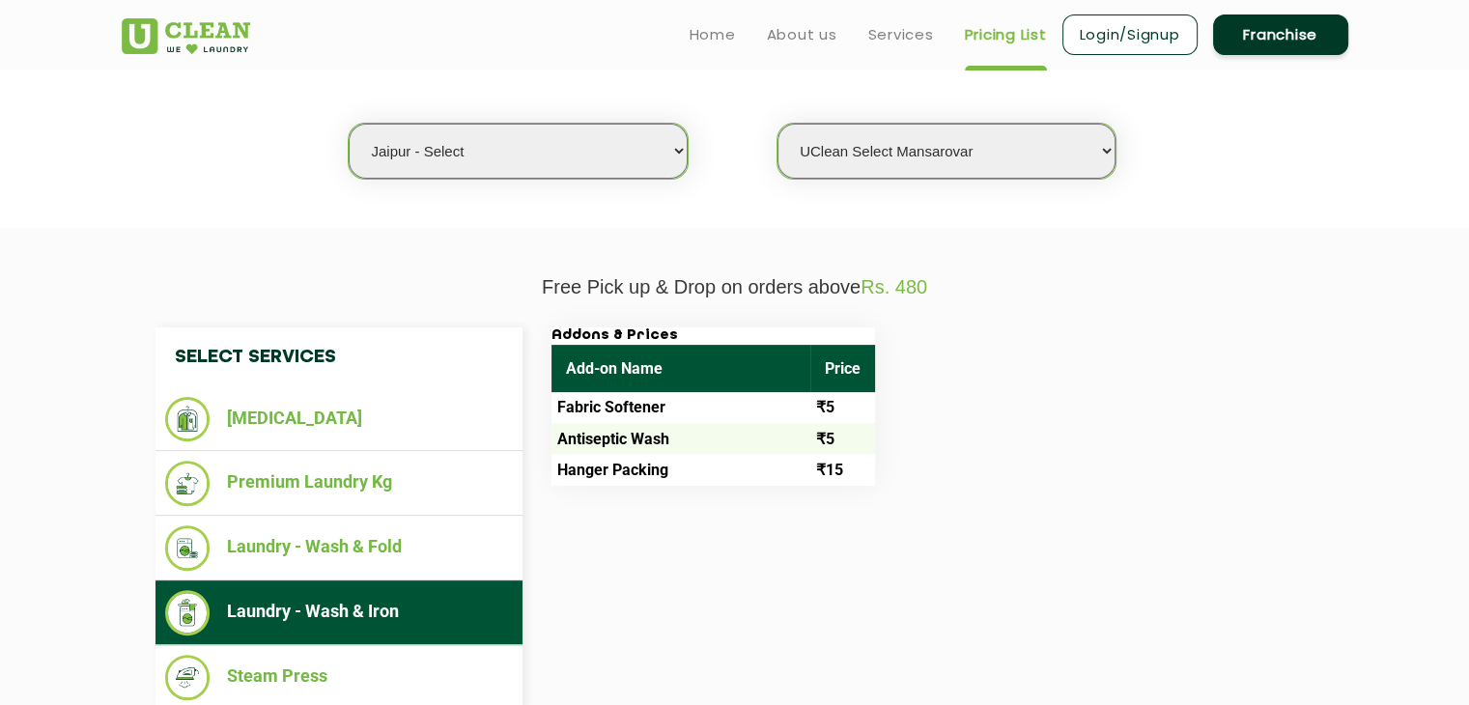
click at [1242, 42] on link "Franchise" at bounding box center [1280, 34] width 135 height 41
